Goal: Task Accomplishment & Management: Use online tool/utility

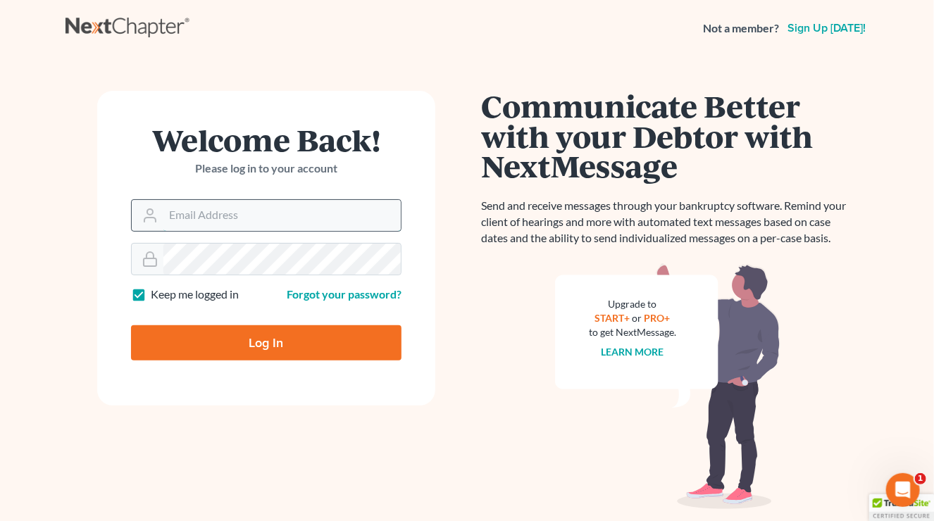
click at [169, 220] on input "Email Address" at bounding box center [281, 215] width 237 height 31
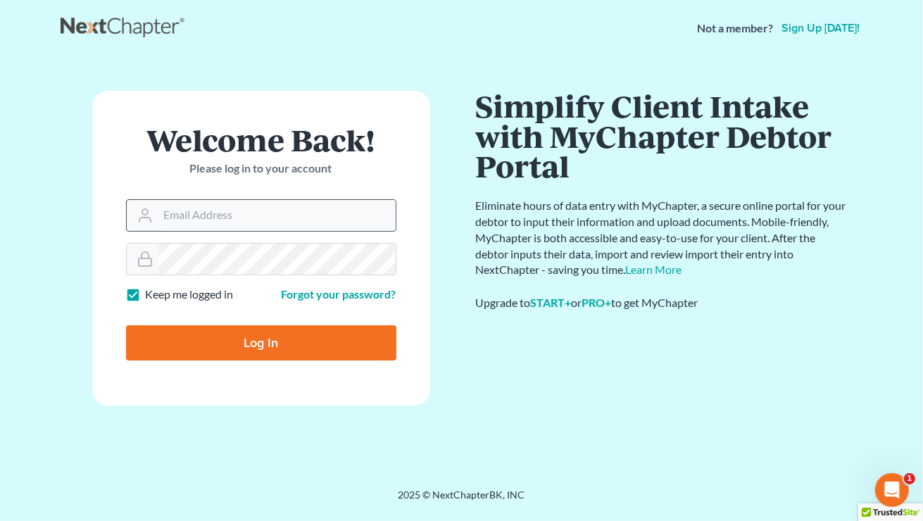
type input "[EMAIL_ADDRESS][DOMAIN_NAME]"
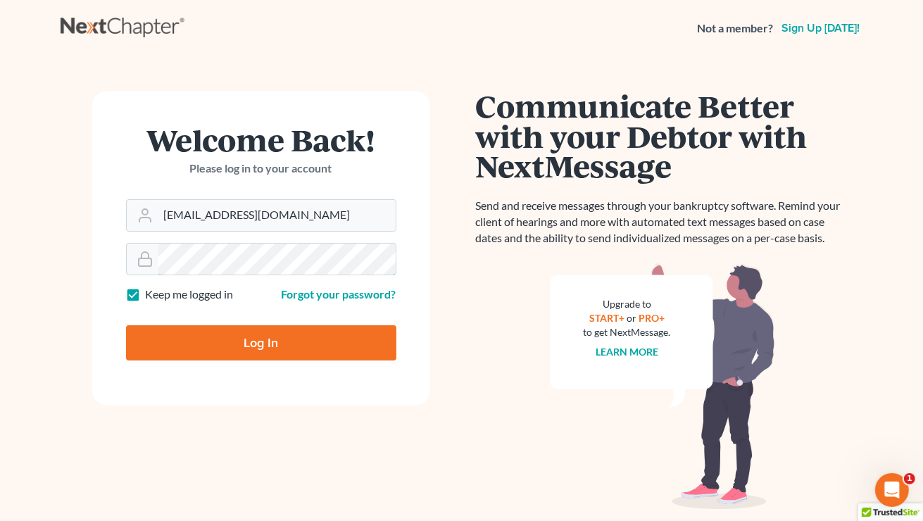
click at [126, 325] on input "Log In" at bounding box center [261, 342] width 270 height 35
type input "Thinking..."
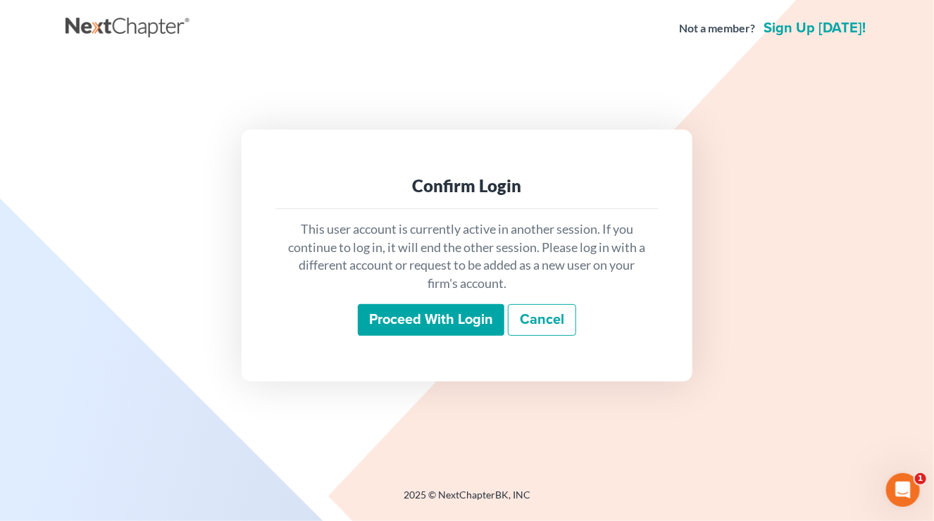
click at [408, 317] on input "Proceed with login" at bounding box center [431, 320] width 146 height 32
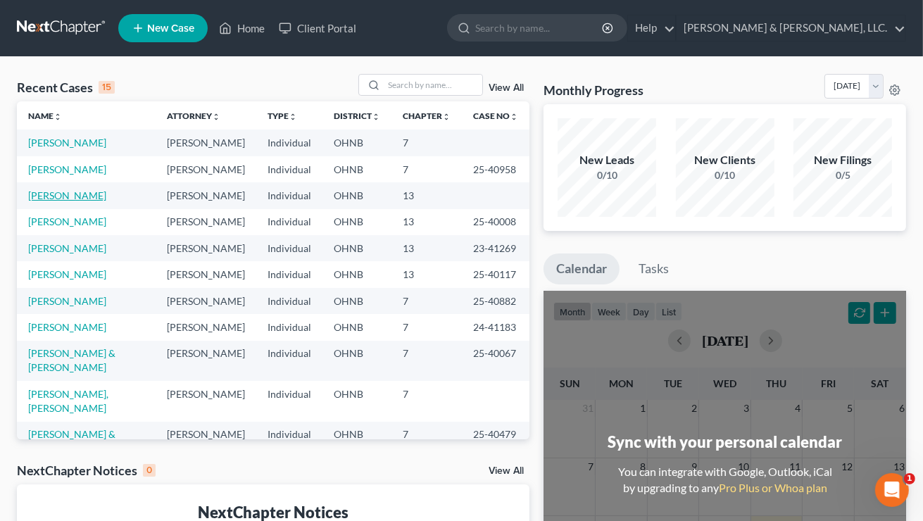
click at [82, 194] on link "[PERSON_NAME]" at bounding box center [67, 195] width 78 height 12
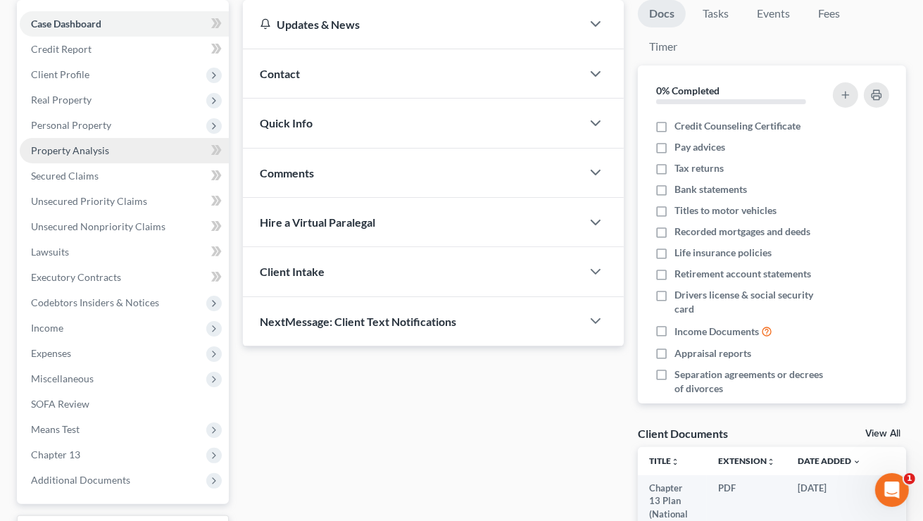
scroll to position [141, 0]
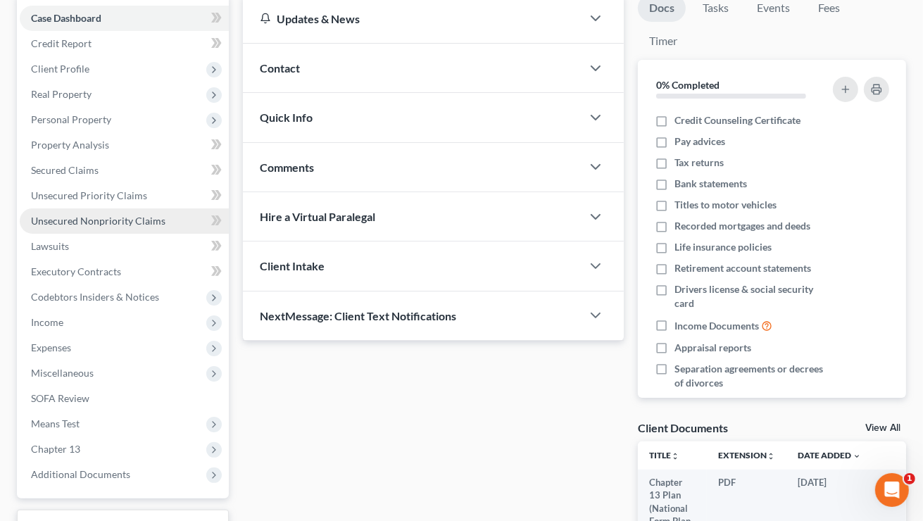
click at [70, 220] on span "Unsecured Nonpriority Claims" at bounding box center [98, 221] width 134 height 12
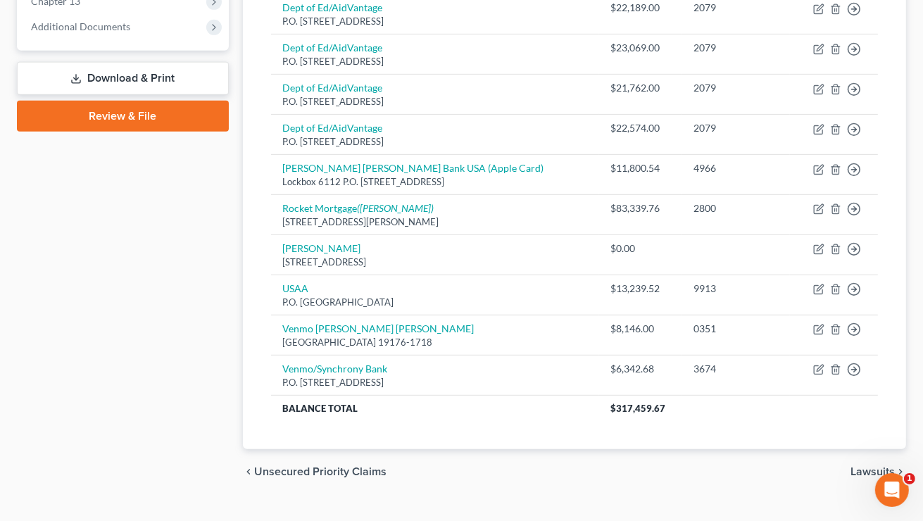
scroll to position [612, 0]
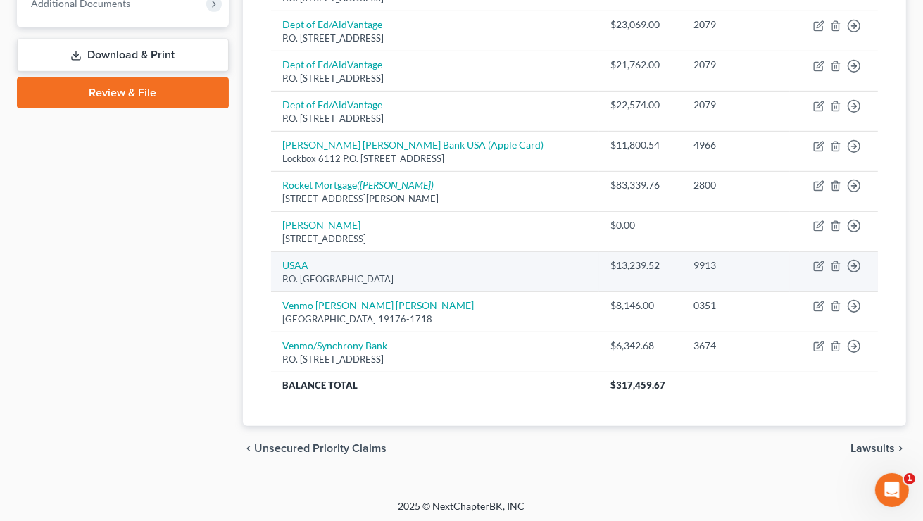
click at [372, 273] on div "P.O. Box 65020, San Antonio, TX 78255" at bounding box center [435, 279] width 306 height 13
